Goal: Obtain resource: Obtain resource

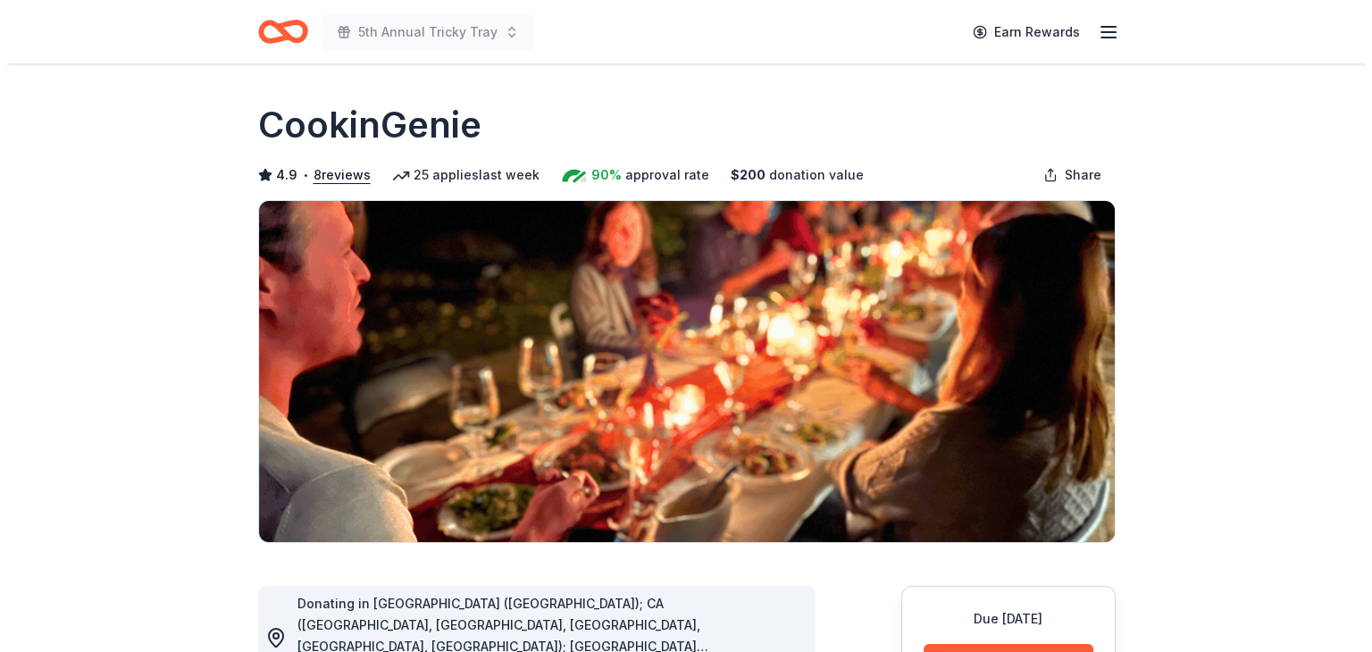
scroll to position [179, 0]
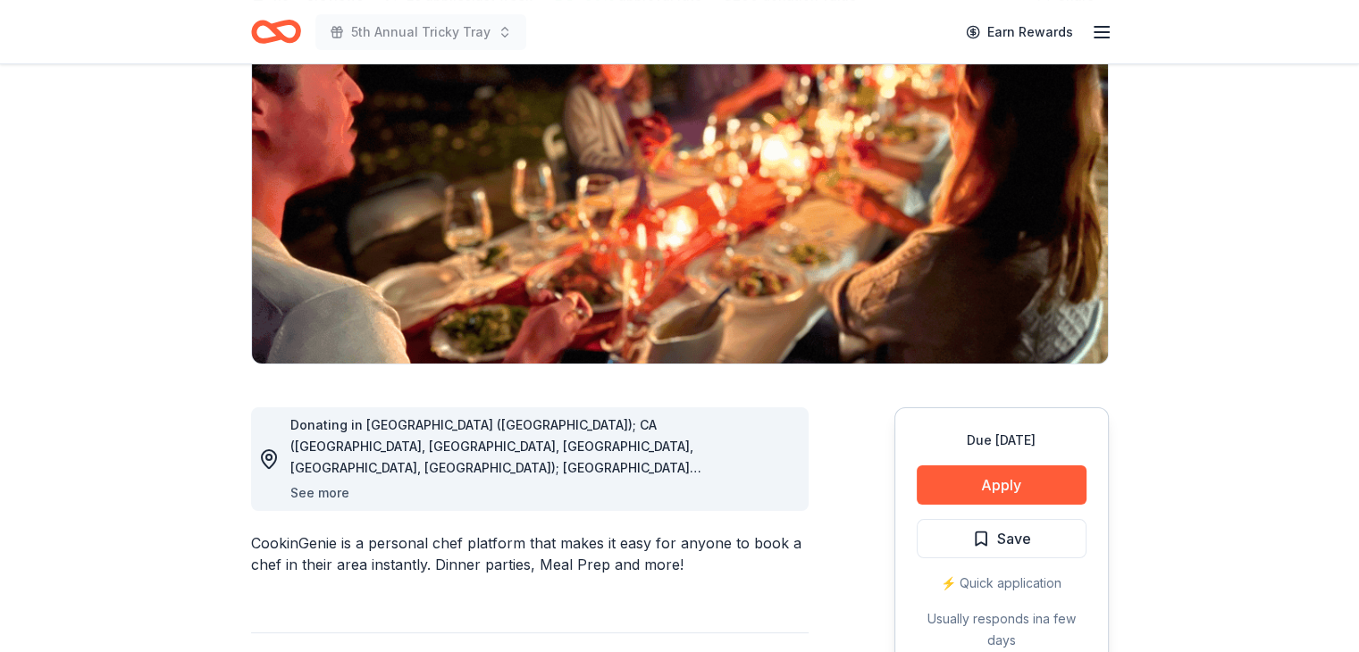
click at [331, 486] on button "See more" at bounding box center [319, 492] width 59 height 21
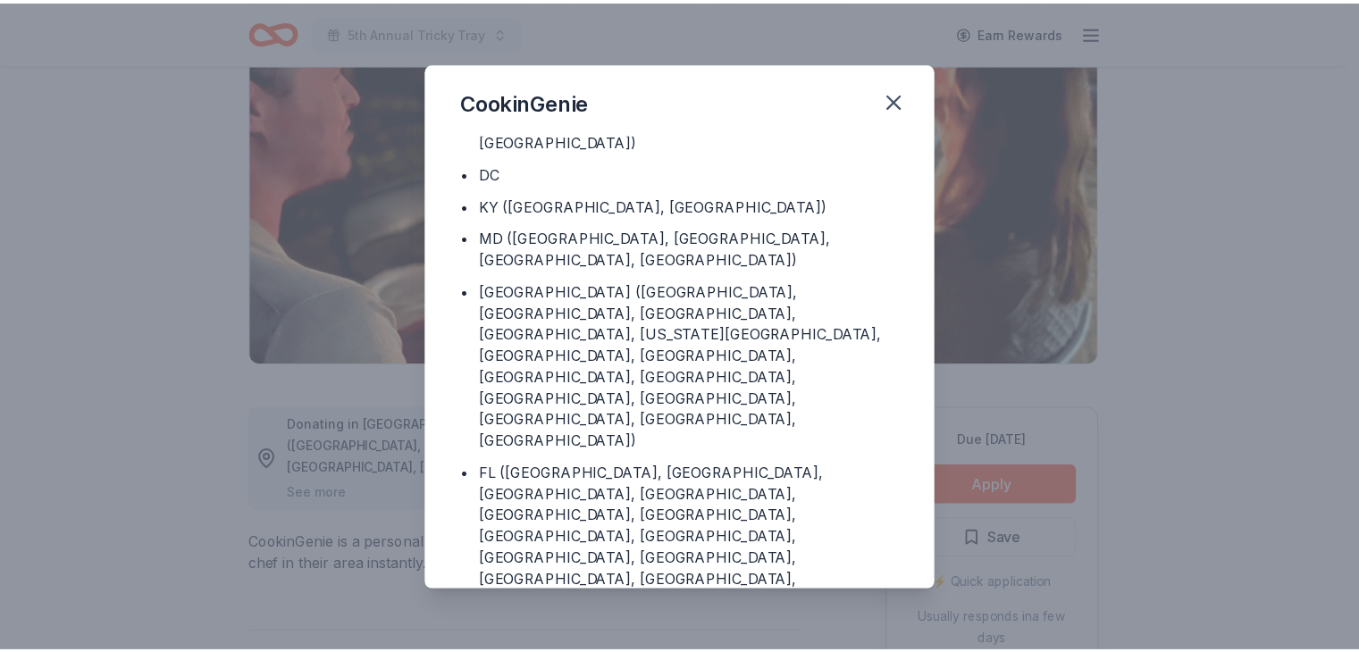
scroll to position [208, 0]
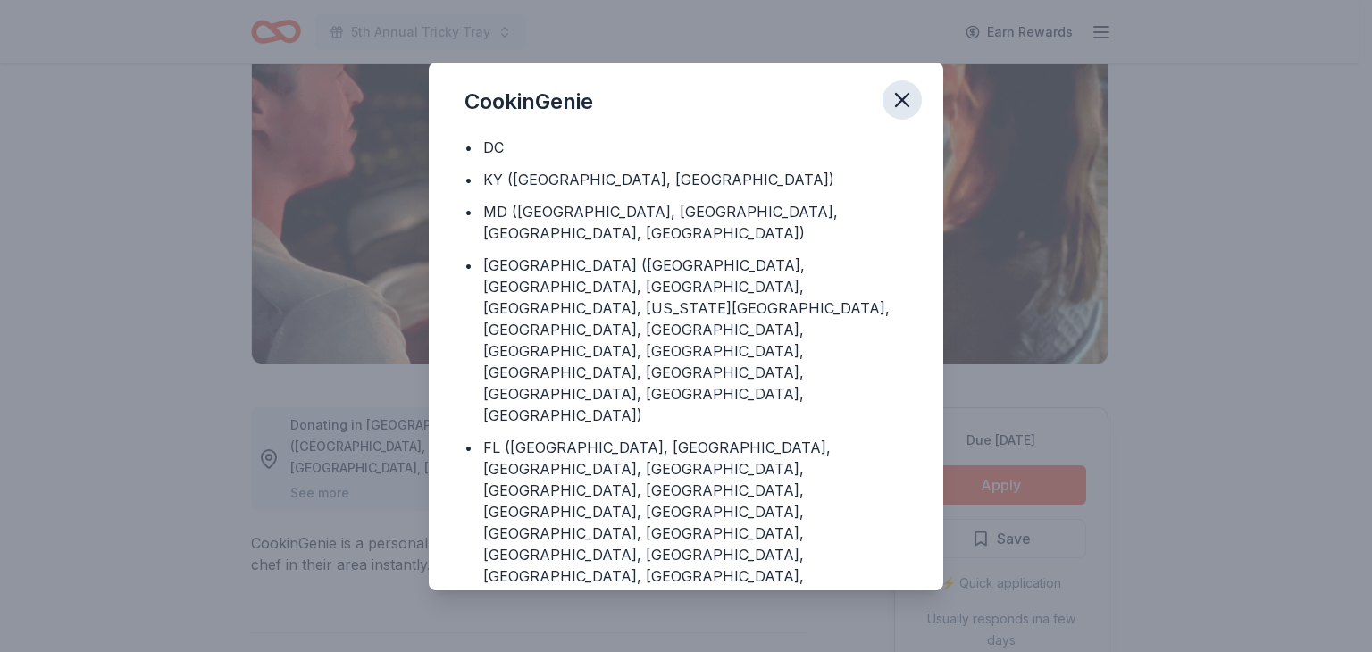
click at [901, 105] on icon "button" at bounding box center [902, 100] width 25 height 25
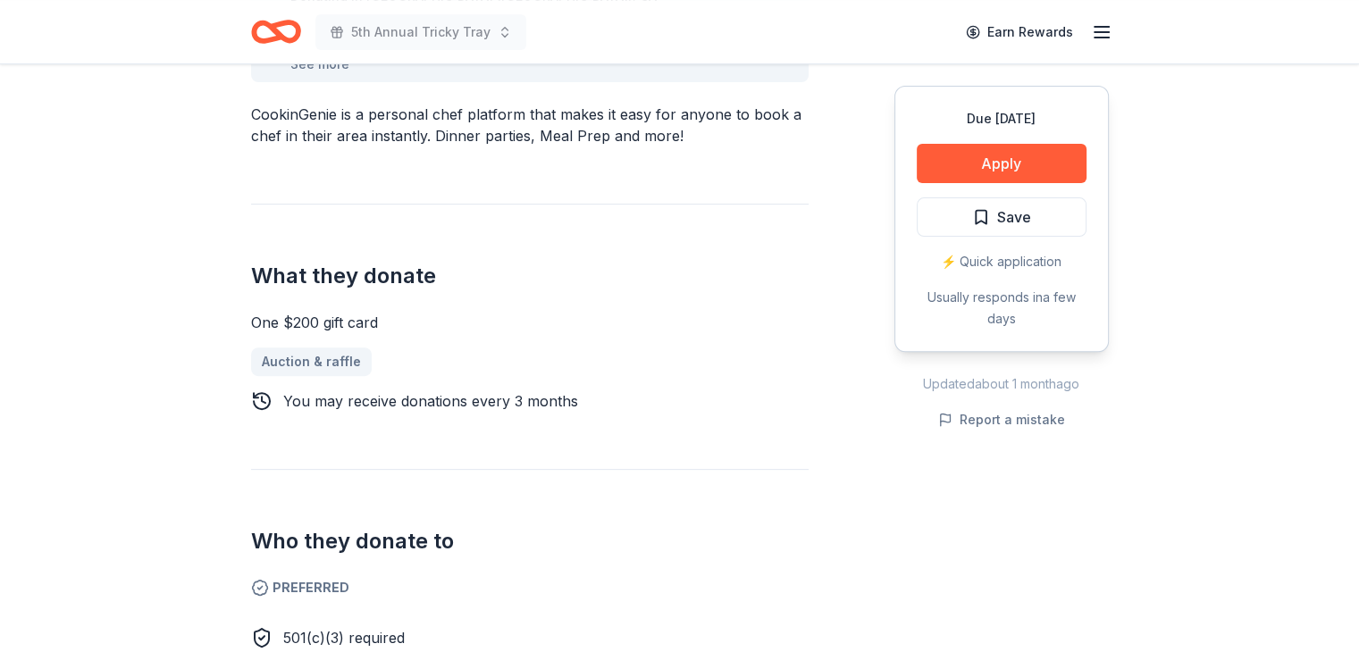
scroll to position [625, 0]
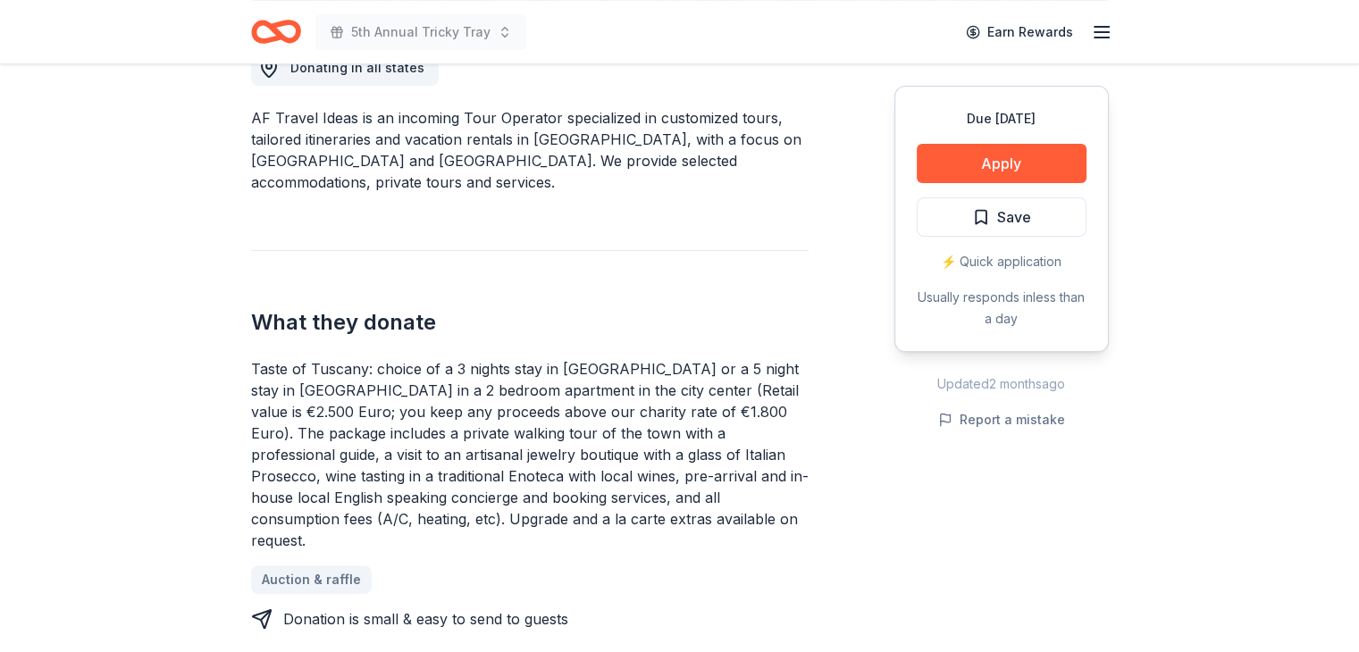
scroll to position [625, 0]
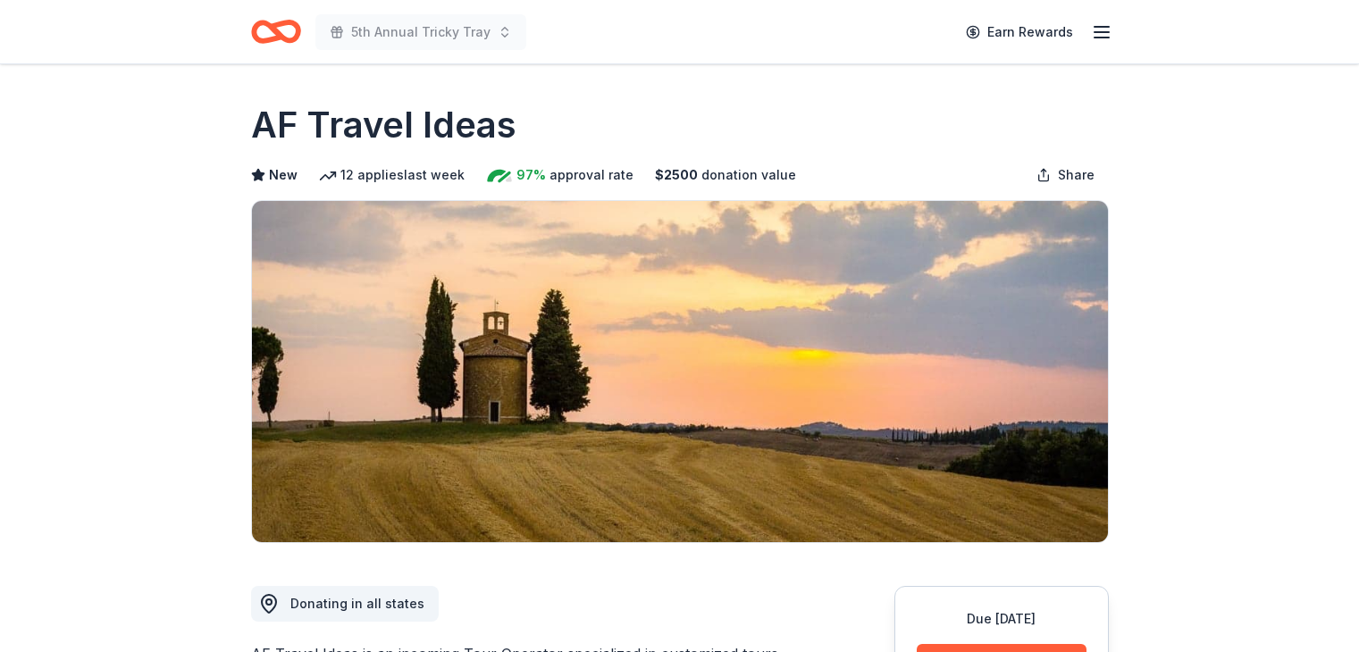
scroll to position [625, 0]
